Goal: Information Seeking & Learning: Learn about a topic

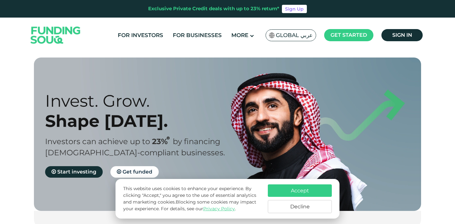
click at [292, 207] on button "Decline" at bounding box center [300, 206] width 64 height 13
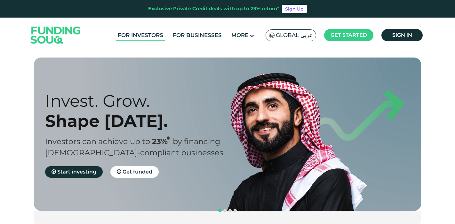
click at [153, 36] on link "For Investors" at bounding box center [140, 35] width 49 height 11
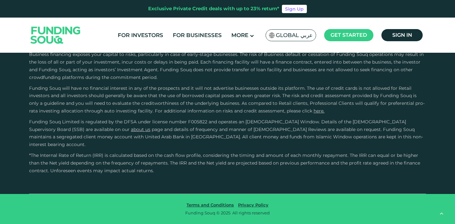
scroll to position [1199, 0]
drag, startPoint x: 242, startPoint y: 160, endPoint x: 262, endPoint y: 158, distance: 20.6
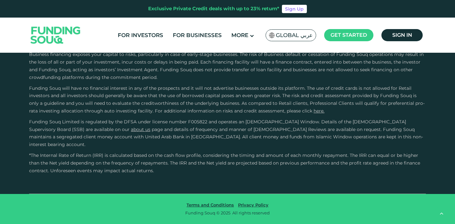
type tc-range-slider "5"
drag, startPoint x: 421, startPoint y: 139, endPoint x: 421, endPoint y: 109, distance: 29.4
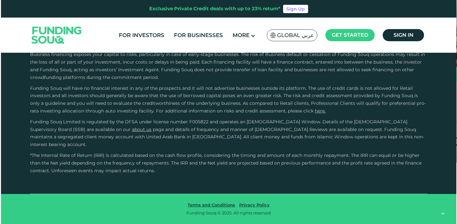
scroll to position [1245, 0]
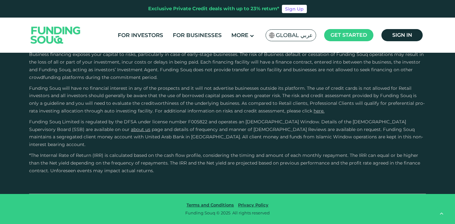
click at [285, 38] on span "Global عربي" at bounding box center [294, 35] width 37 height 7
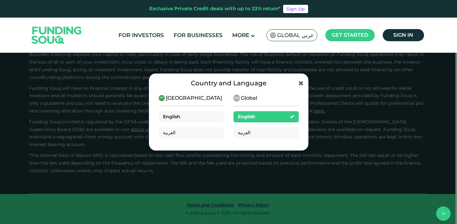
click at [190, 115] on div "English" at bounding box center [190, 116] width 65 height 11
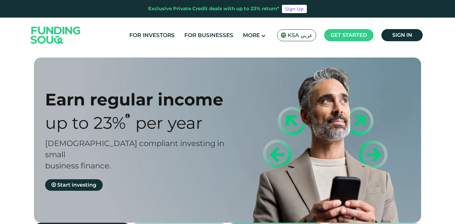
type tc-range-slider "4"
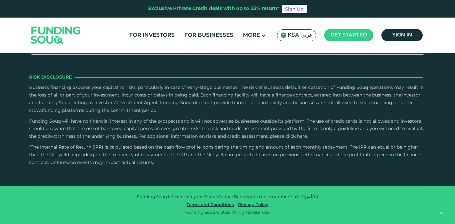
scroll to position [1652, 0]
click at [0, 0] on input "Credit History and Risk" at bounding box center [0, 0] width 0 height 0
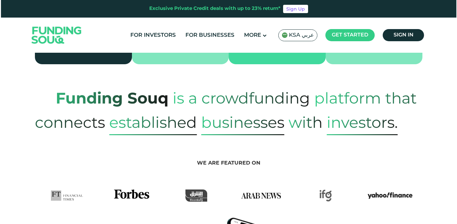
scroll to position [0, 0]
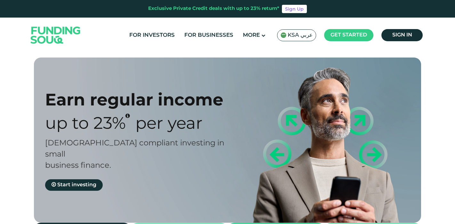
click at [297, 37] on span "KSA عربي" at bounding box center [300, 35] width 25 height 7
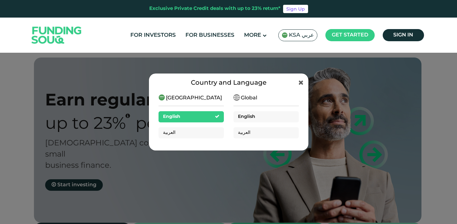
click at [249, 116] on span "English" at bounding box center [246, 117] width 17 height 4
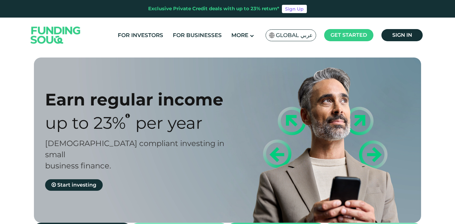
type tc-range-slider "4"
click at [283, 34] on span "Global عربي" at bounding box center [294, 35] width 37 height 7
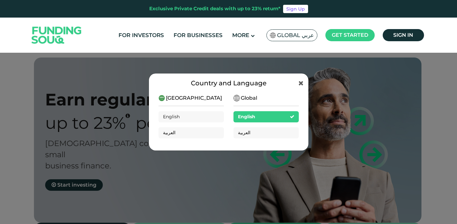
click at [426, 77] on div "Country and Language Saudi Arabia English العربية Global English العربية" at bounding box center [228, 112] width 457 height 224
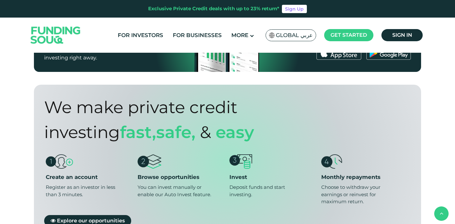
scroll to position [355, 0]
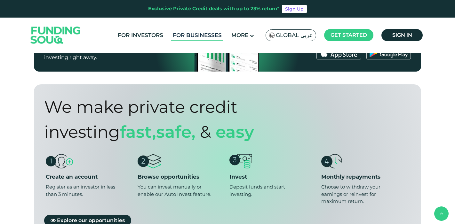
click at [201, 36] on link "For Businesses" at bounding box center [197, 35] width 52 height 11
